Goal: Go to known website: Access a specific website the user already knows

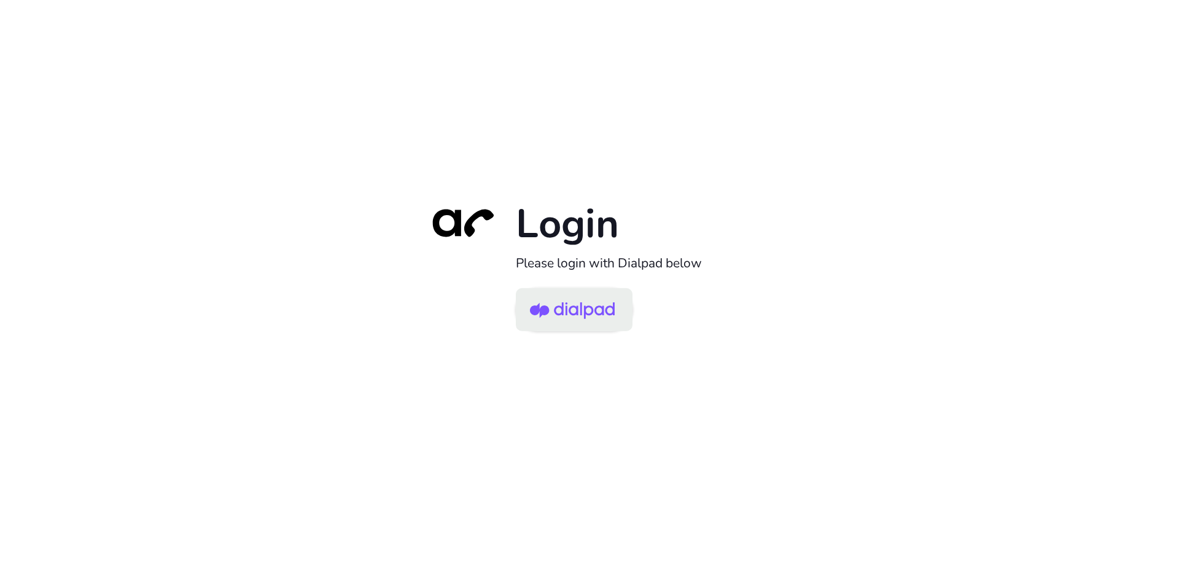
click at [587, 301] on img at bounding box center [572, 311] width 85 height 40
click at [534, 302] on img at bounding box center [572, 311] width 85 height 40
